Goal: Task Accomplishment & Management: Manage account settings

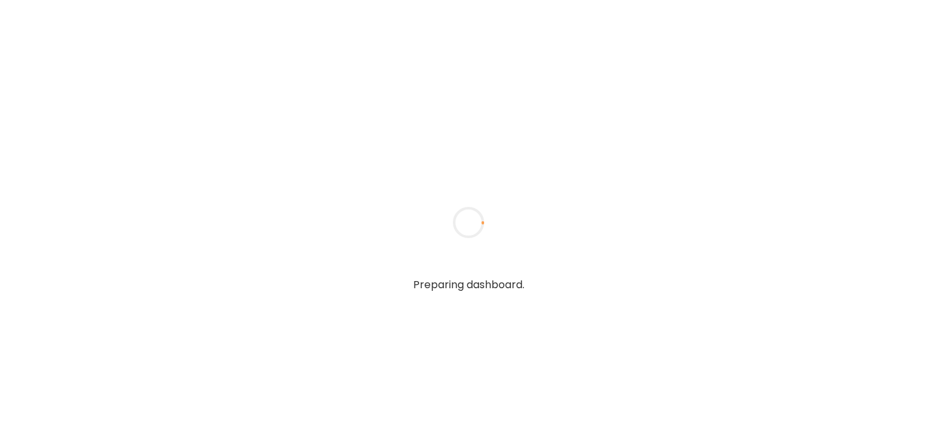
type input "******"
type input "**********"
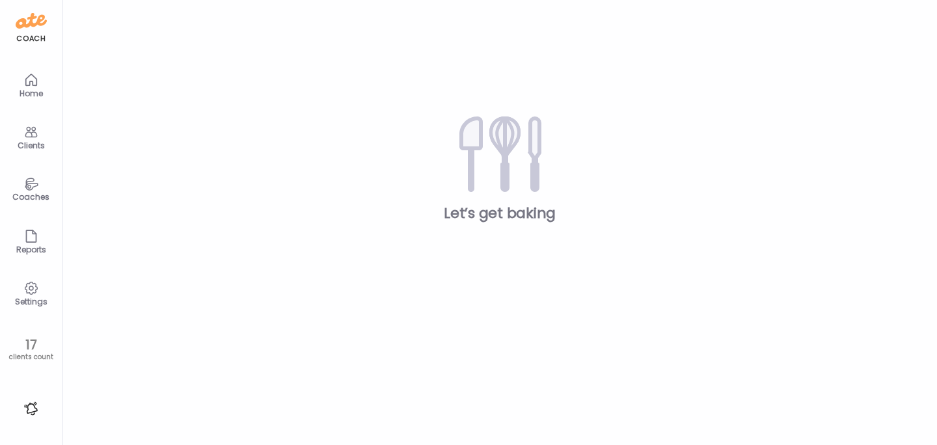
type input "**********"
click at [27, 143] on div "Clients" at bounding box center [31, 145] width 47 height 8
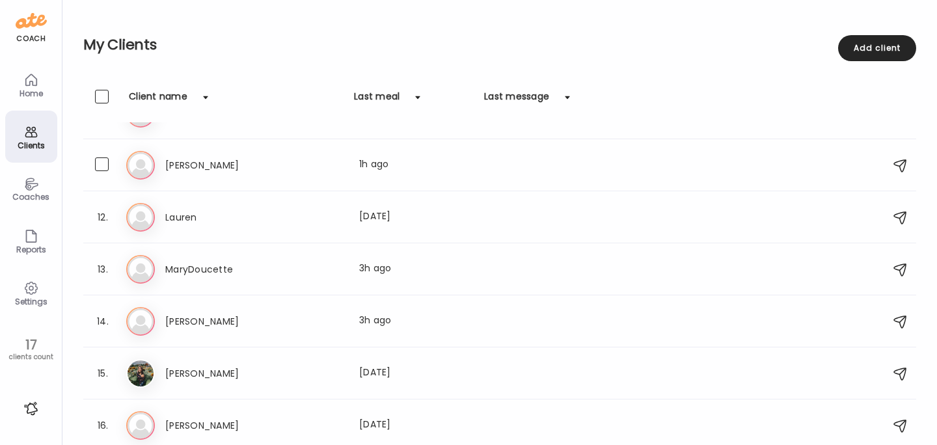
scroll to position [560, 0]
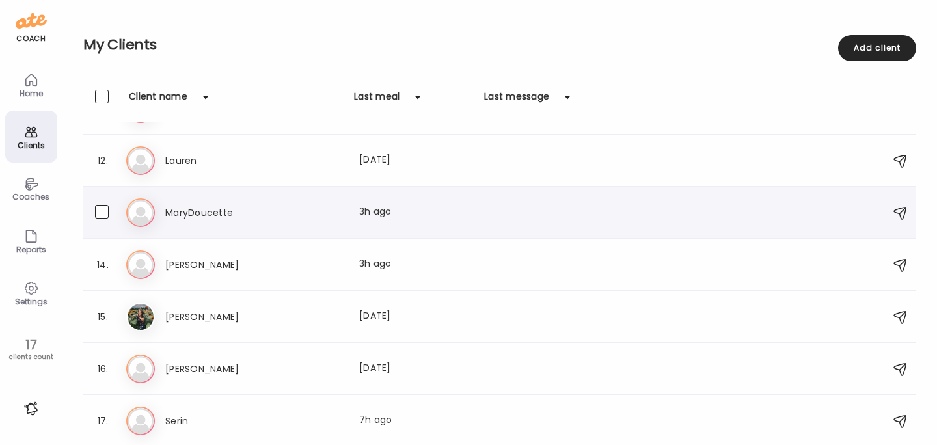
click at [200, 223] on div "Ma MaryDoucette Last meal: 3h ago" at bounding box center [501, 212] width 751 height 29
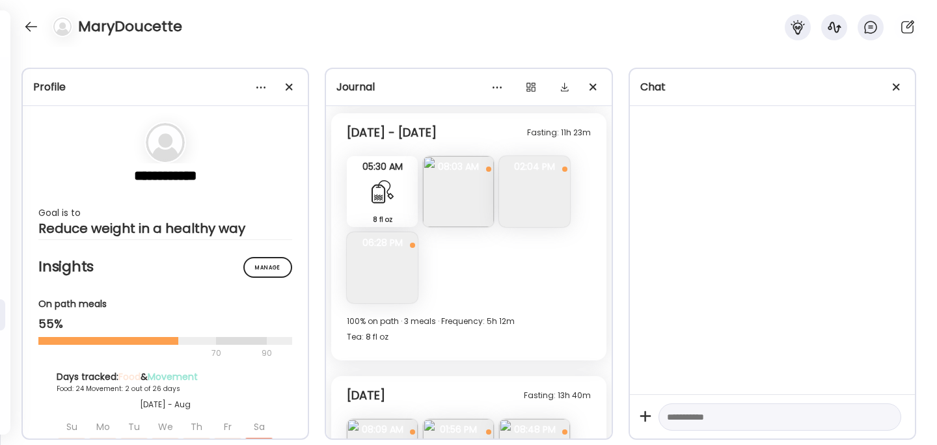
scroll to position [8583, 0]
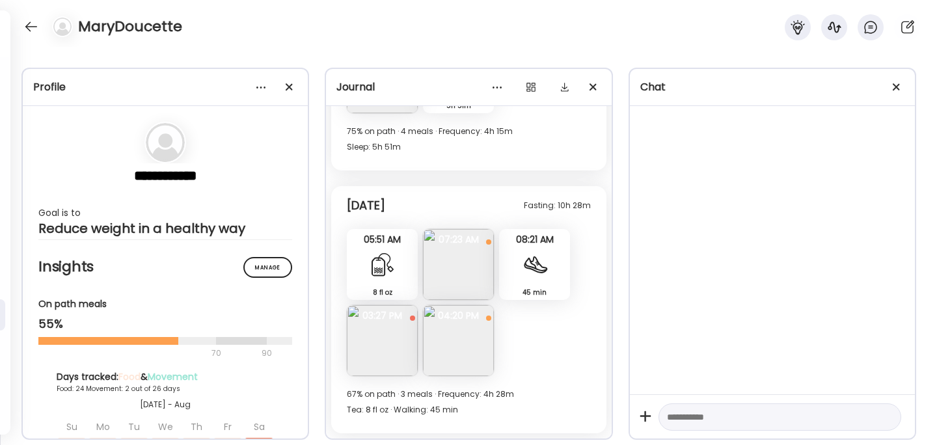
click at [368, 332] on img at bounding box center [382, 340] width 71 height 71
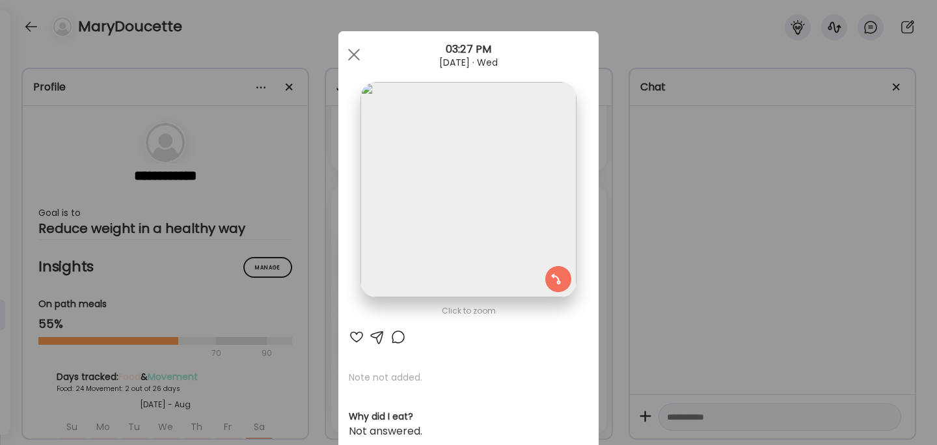
click at [677, 273] on div "Ate Coach Dashboard Wahoo! It’s official Take a moment to set up your Coach Pro…" at bounding box center [468, 222] width 937 height 445
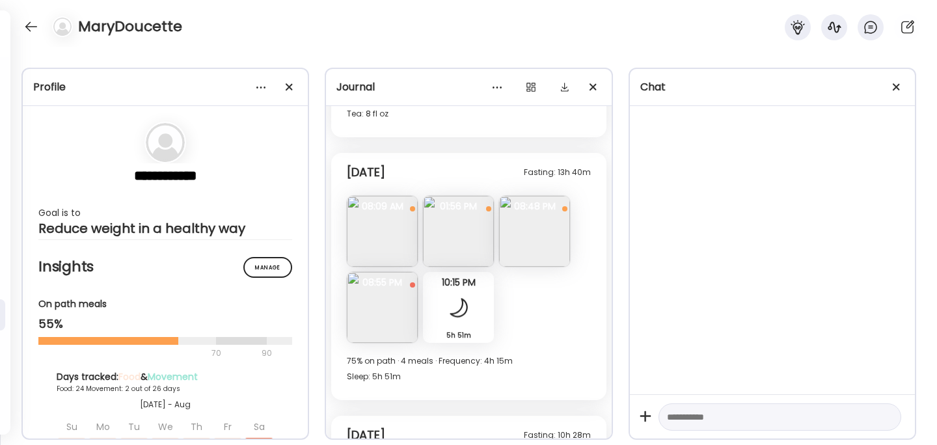
scroll to position [8346, 0]
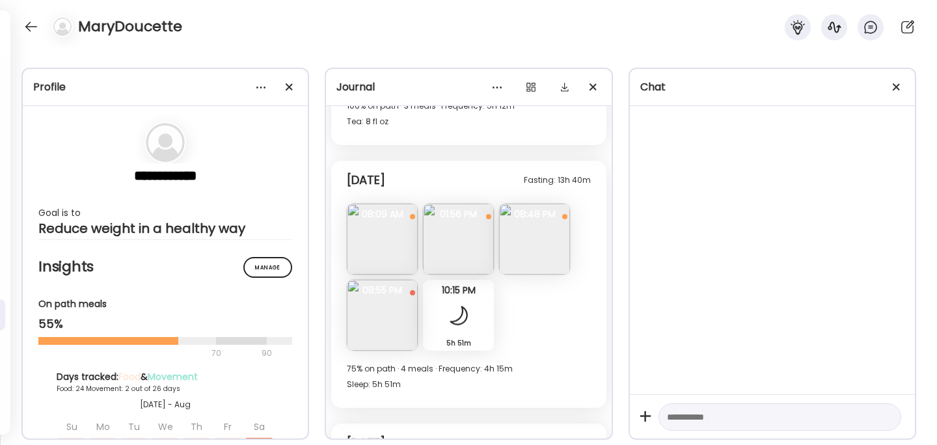
click at [467, 251] on img at bounding box center [458, 239] width 71 height 71
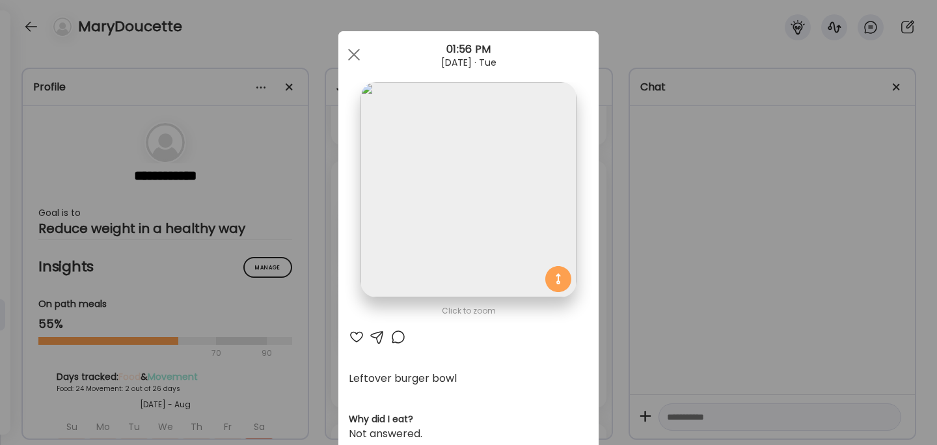
click at [665, 238] on div "Ate Coach Dashboard Wahoo! It’s official Take a moment to set up your Coach Pro…" at bounding box center [468, 222] width 937 height 445
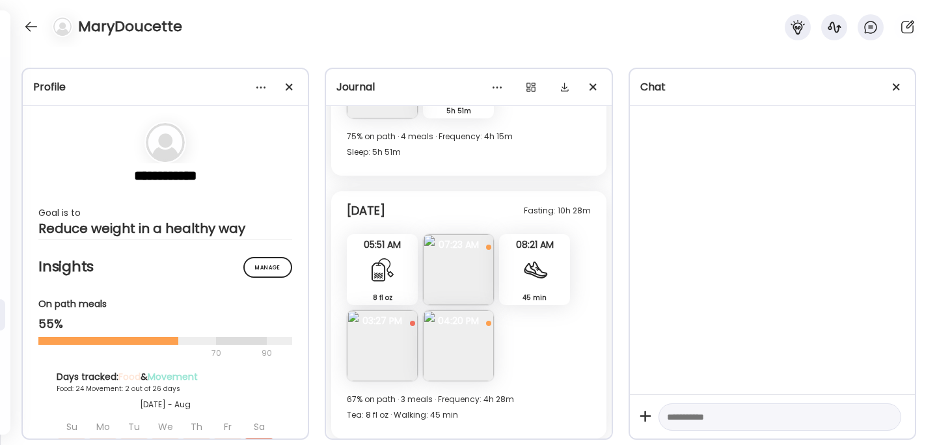
scroll to position [8582, 0]
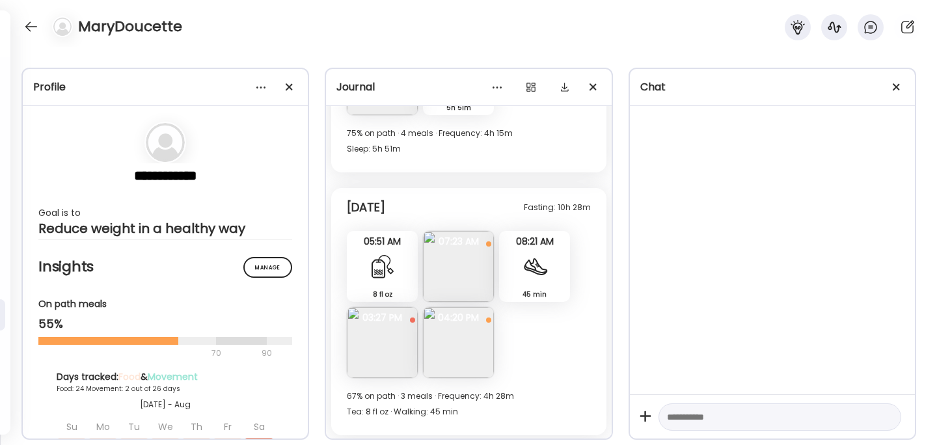
click at [469, 348] on img at bounding box center [458, 342] width 71 height 71
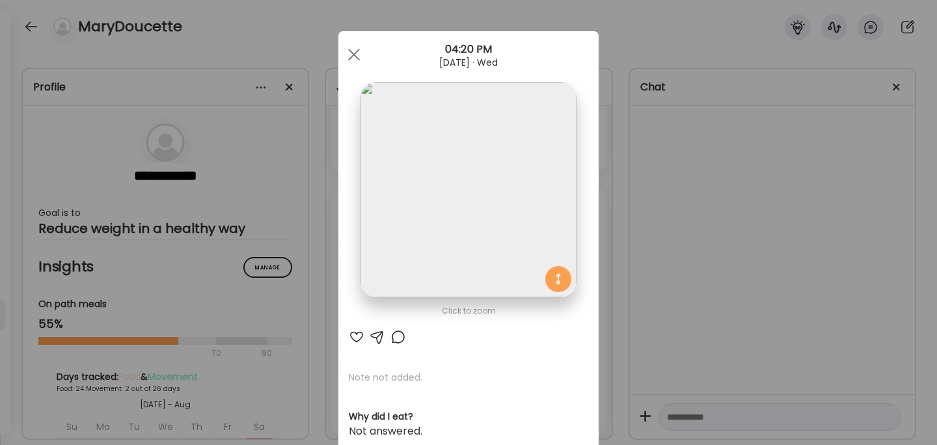
click at [663, 259] on div "Ate Coach Dashboard Wahoo! It’s official Take a moment to set up your Coach Pro…" at bounding box center [468, 222] width 937 height 445
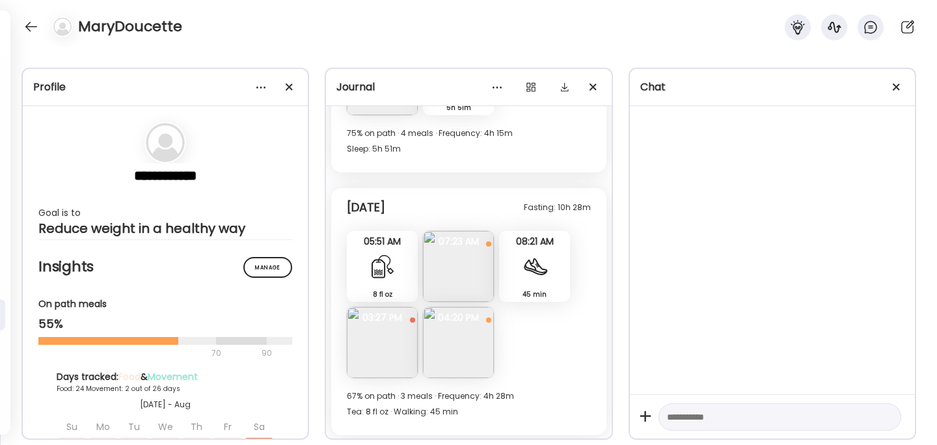
scroll to position [8583, 0]
click at [474, 337] on img at bounding box center [458, 340] width 71 height 71
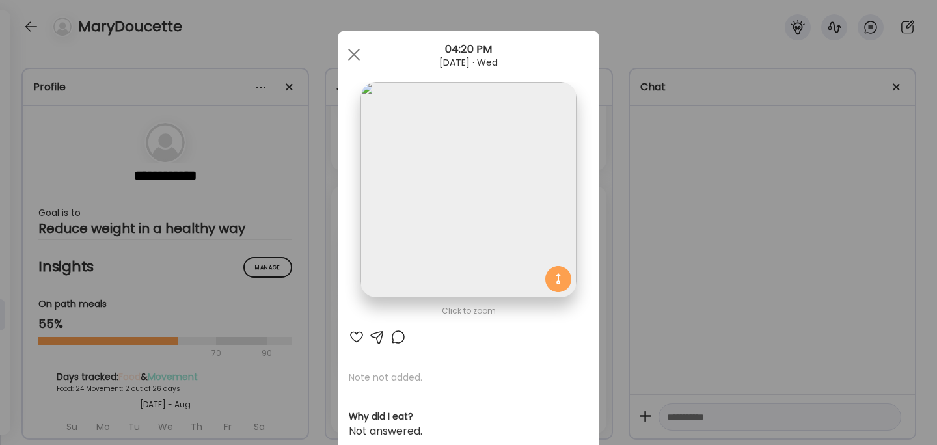
click at [655, 271] on div "Ate Coach Dashboard Wahoo! It’s official Take a moment to set up your Coach Pro…" at bounding box center [468, 222] width 937 height 445
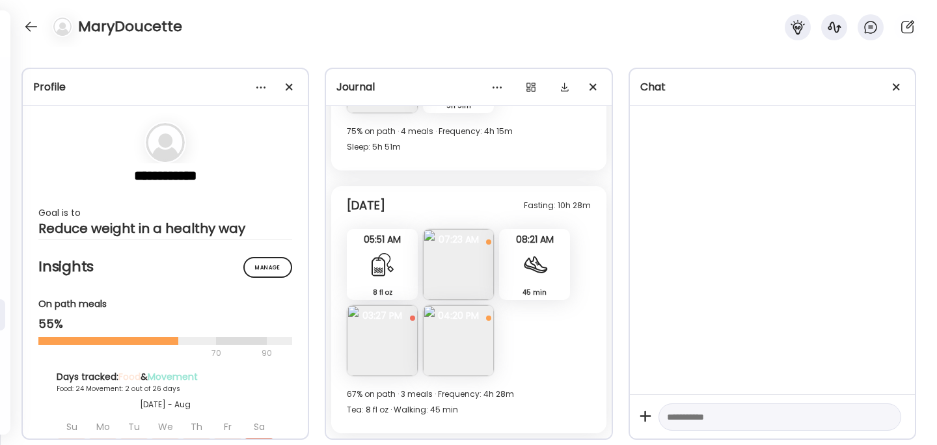
click at [555, 266] on div "45 min Walking" at bounding box center [534, 264] width 71 height 71
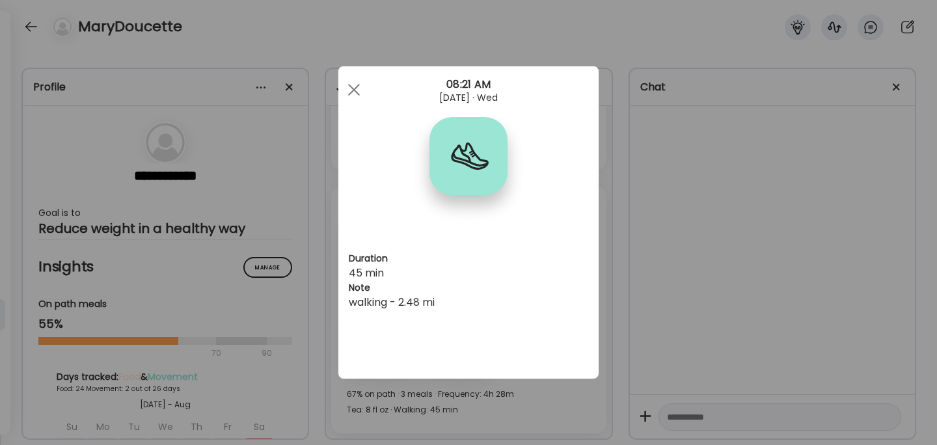
click at [666, 280] on div "Ate Coach Dashboard Wahoo! It’s official Take a moment to set up your Coach Pro…" at bounding box center [468, 222] width 937 height 445
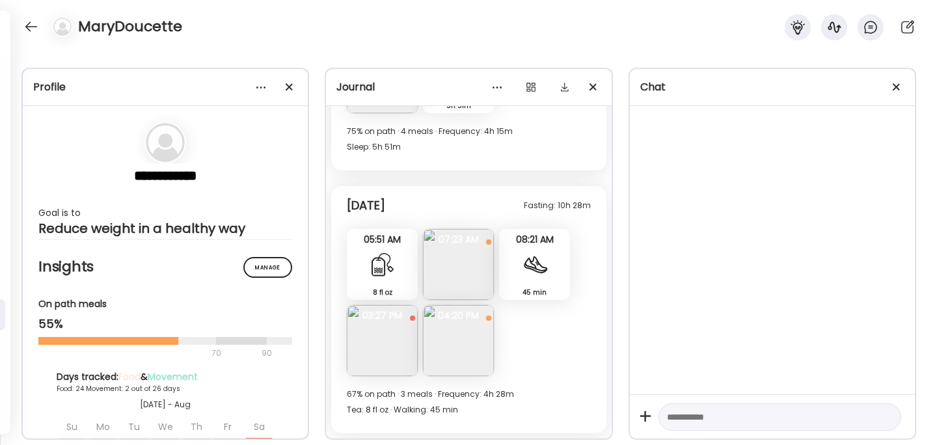
click at [461, 342] on img at bounding box center [458, 340] width 71 height 71
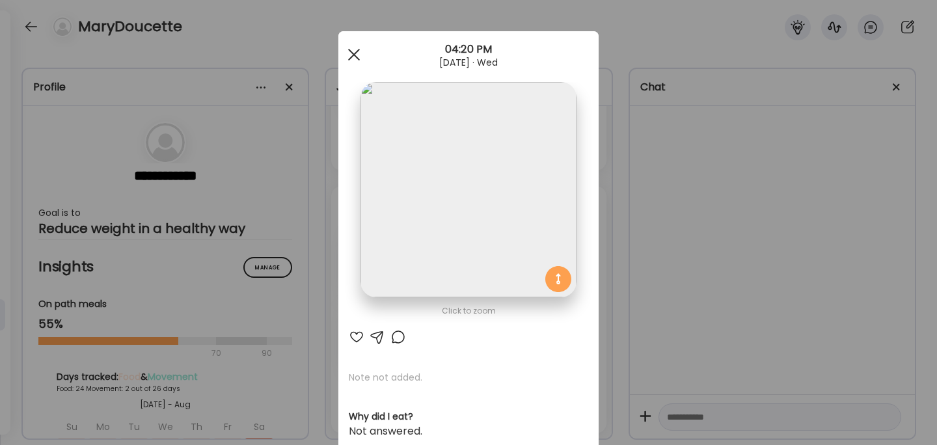
click at [353, 52] on div at bounding box center [354, 55] width 26 height 26
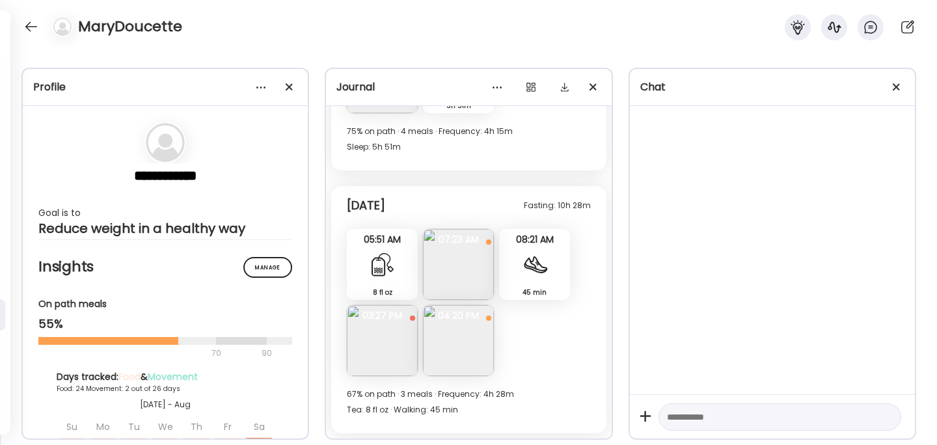
click at [461, 271] on img at bounding box center [458, 264] width 71 height 71
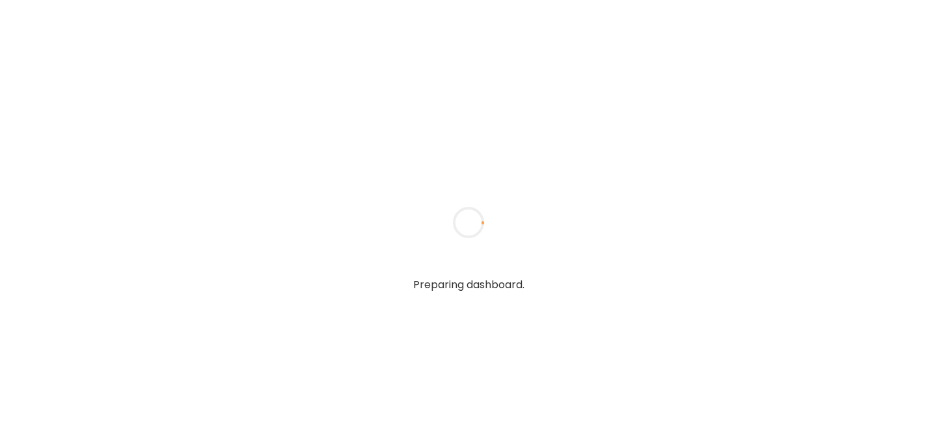
type input "******"
type input "**********"
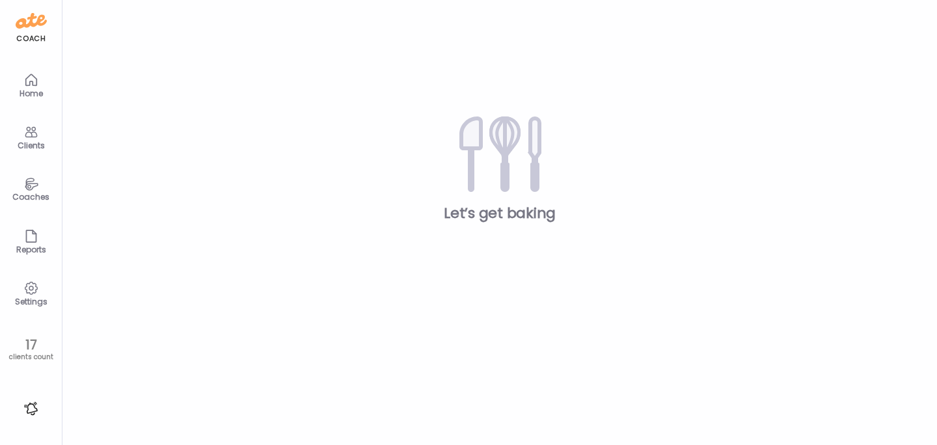
type input "**********"
click at [32, 150] on div "Clients" at bounding box center [31, 137] width 52 height 52
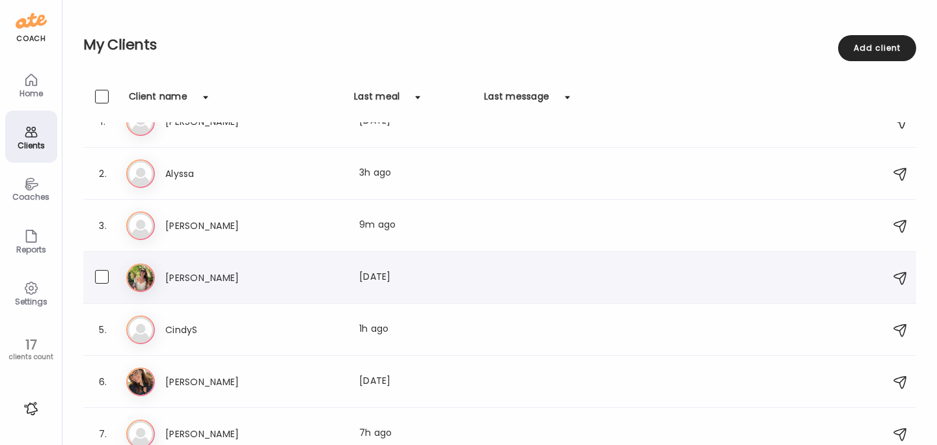
scroll to position [30, 0]
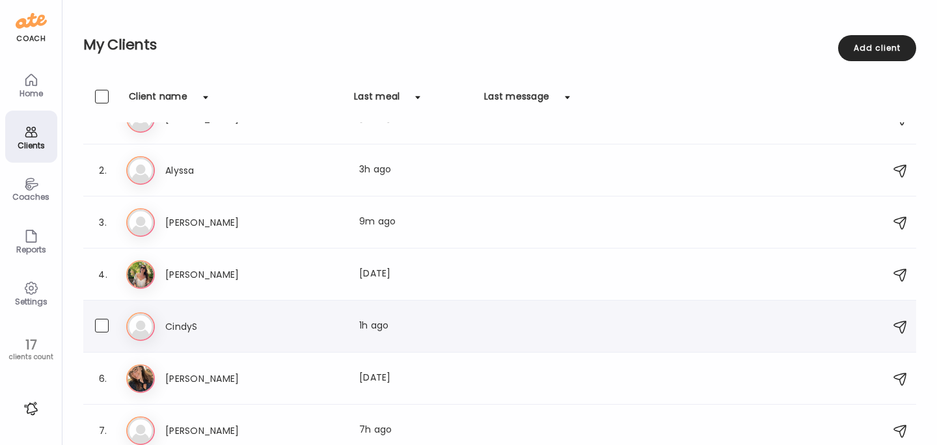
click at [184, 323] on h3 "CindyS" at bounding box center [222, 327] width 115 height 16
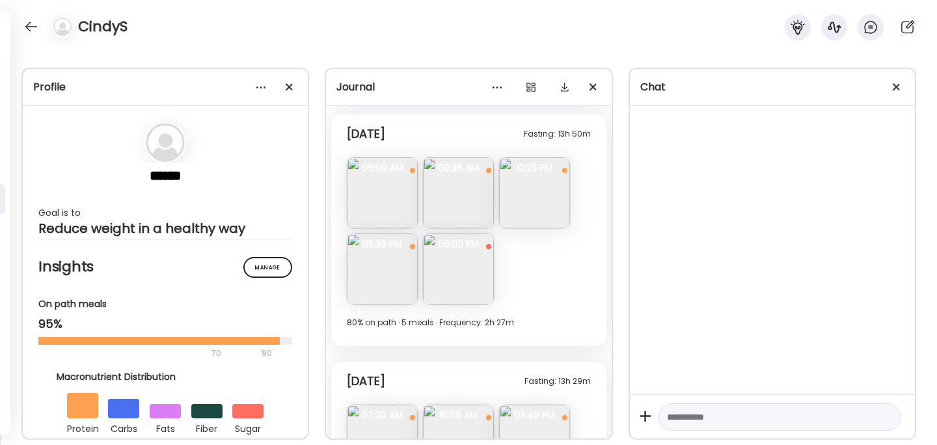
scroll to position [3813, 0]
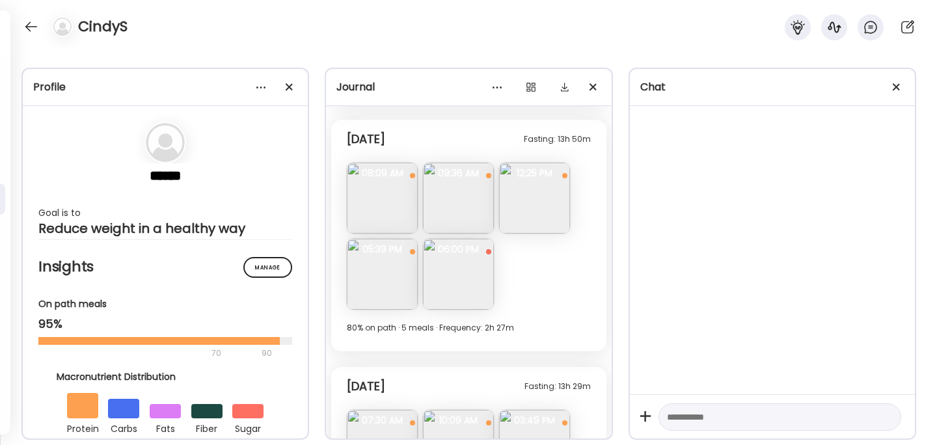
click at [535, 195] on img at bounding box center [534, 198] width 71 height 71
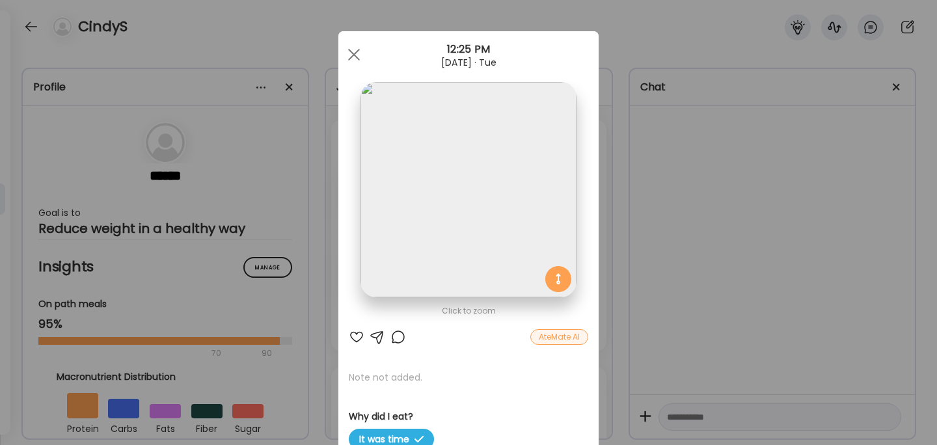
click at [715, 181] on div "Ate Coach Dashboard Wahoo! It’s official Take a moment to set up your Coach Pro…" at bounding box center [468, 222] width 937 height 445
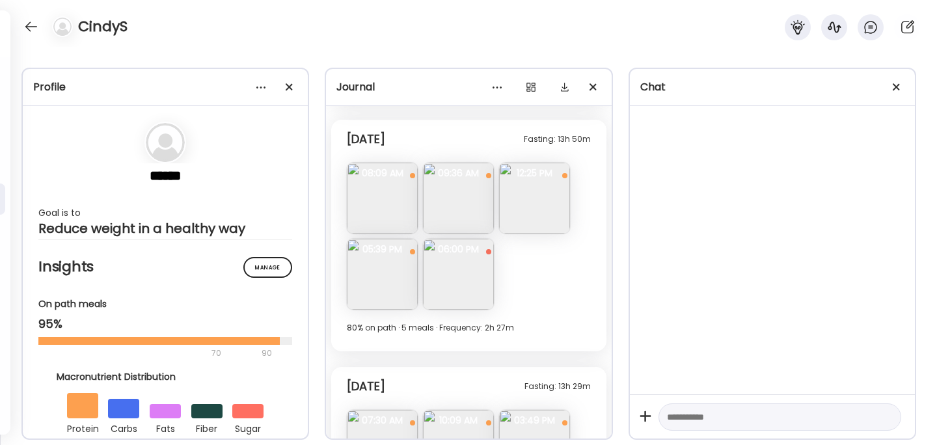
click at [552, 186] on img at bounding box center [534, 198] width 71 height 71
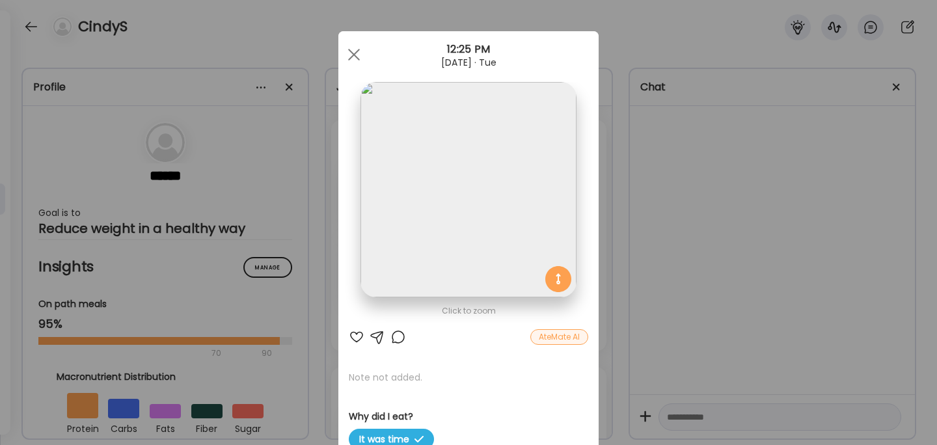
click at [658, 189] on div "Ate Coach Dashboard Wahoo! It’s official Take a moment to set up your Coach Pro…" at bounding box center [468, 222] width 937 height 445
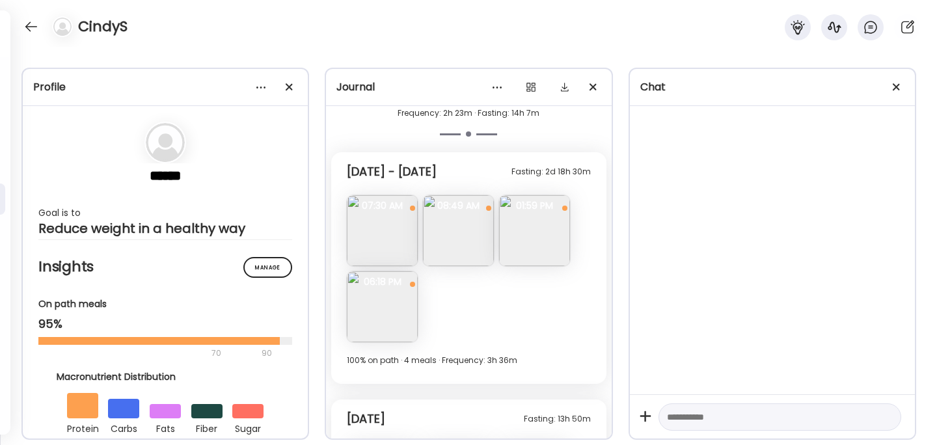
scroll to position [3535, 0]
click at [476, 230] on img at bounding box center [458, 229] width 71 height 71
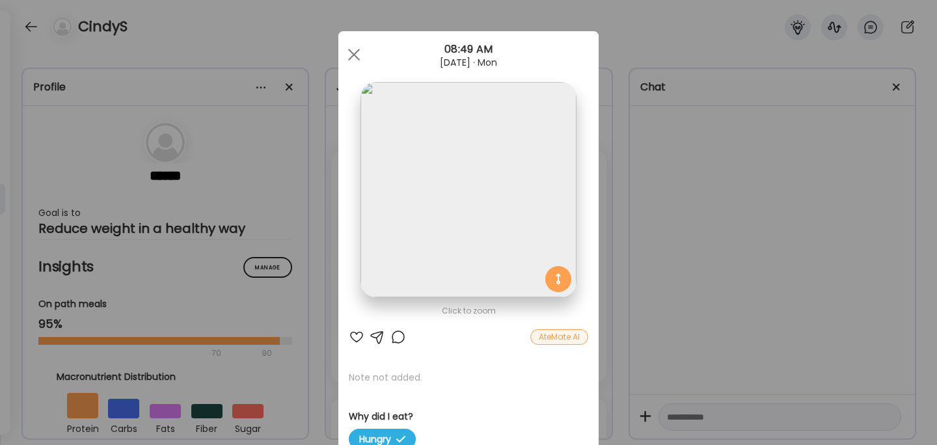
click at [640, 258] on div "Ate Coach Dashboard Wahoo! It’s official Take a moment to set up your Coach Pro…" at bounding box center [468, 222] width 937 height 445
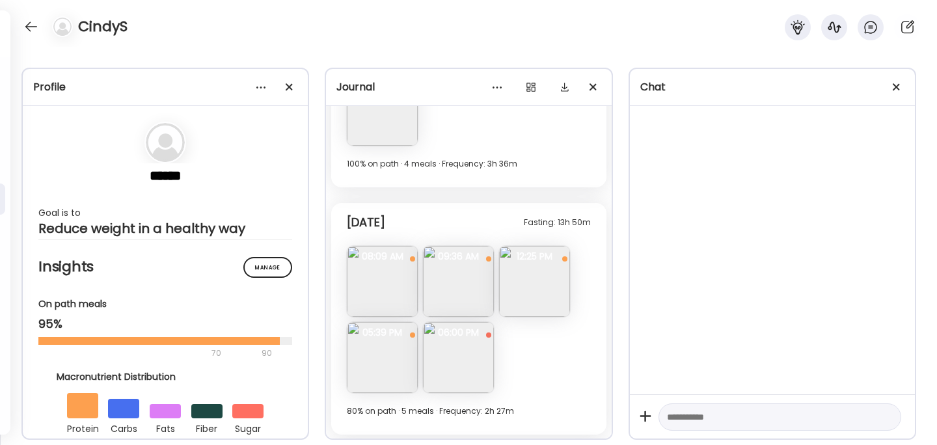
scroll to position [3731, 0]
click at [388, 357] on img at bounding box center [382, 356] width 71 height 71
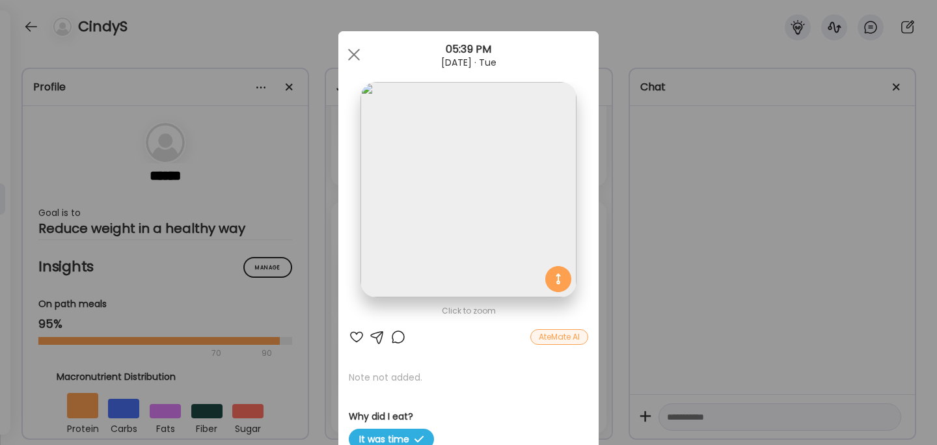
click at [670, 144] on div "Ate Coach Dashboard Wahoo! It’s official Take a moment to set up your Coach Pro…" at bounding box center [468, 222] width 937 height 445
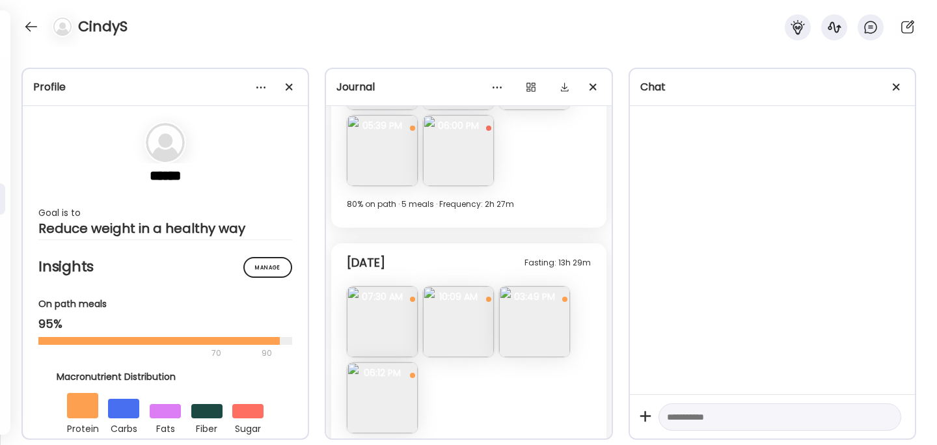
scroll to position [3943, 0]
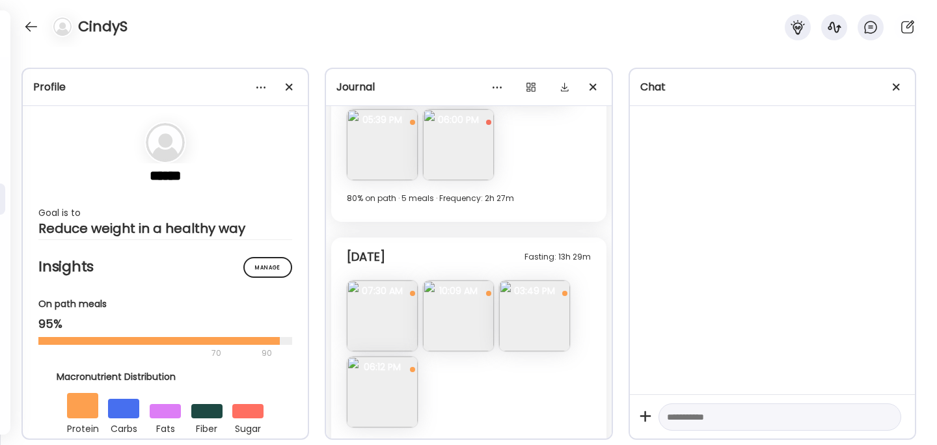
click at [536, 318] on img at bounding box center [534, 315] width 71 height 71
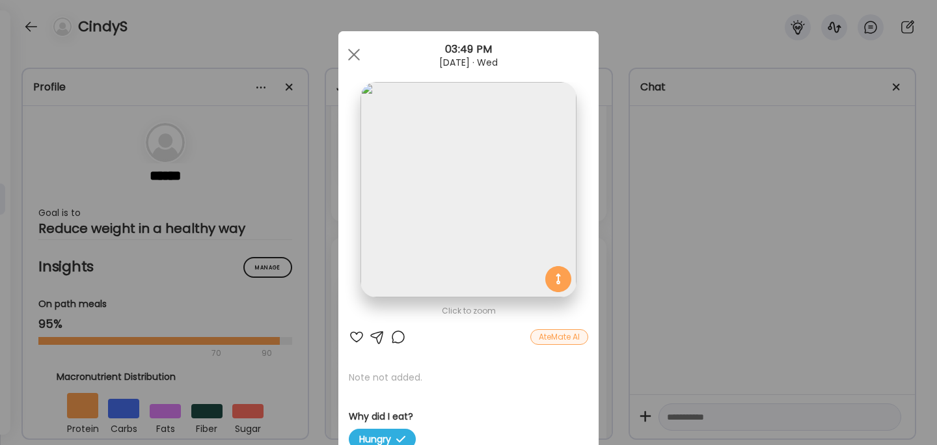
click at [657, 269] on div "Ate Coach Dashboard Wahoo! It’s official Take a moment to set up your Coach Pro…" at bounding box center [468, 222] width 937 height 445
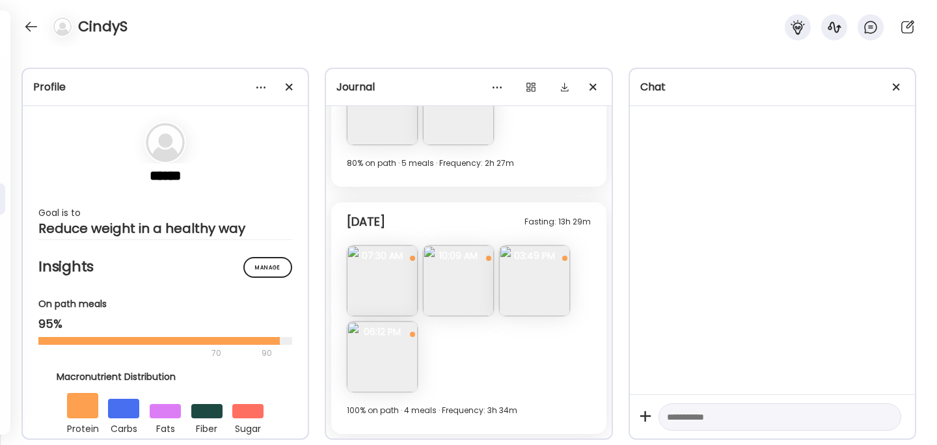
scroll to position [3979, 0]
